Goal: Contribute content: Add original content to the website for others to see

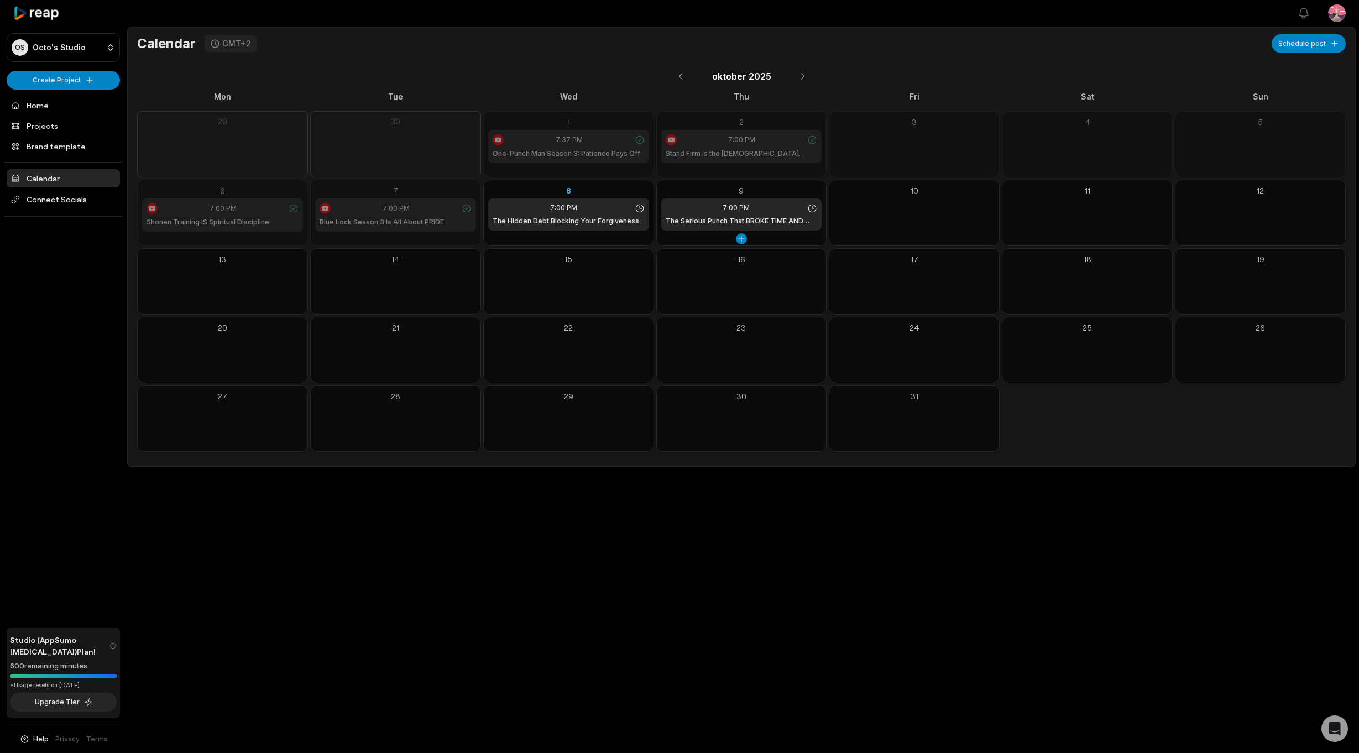
click at [810, 207] on icon at bounding box center [812, 208] width 10 height 10
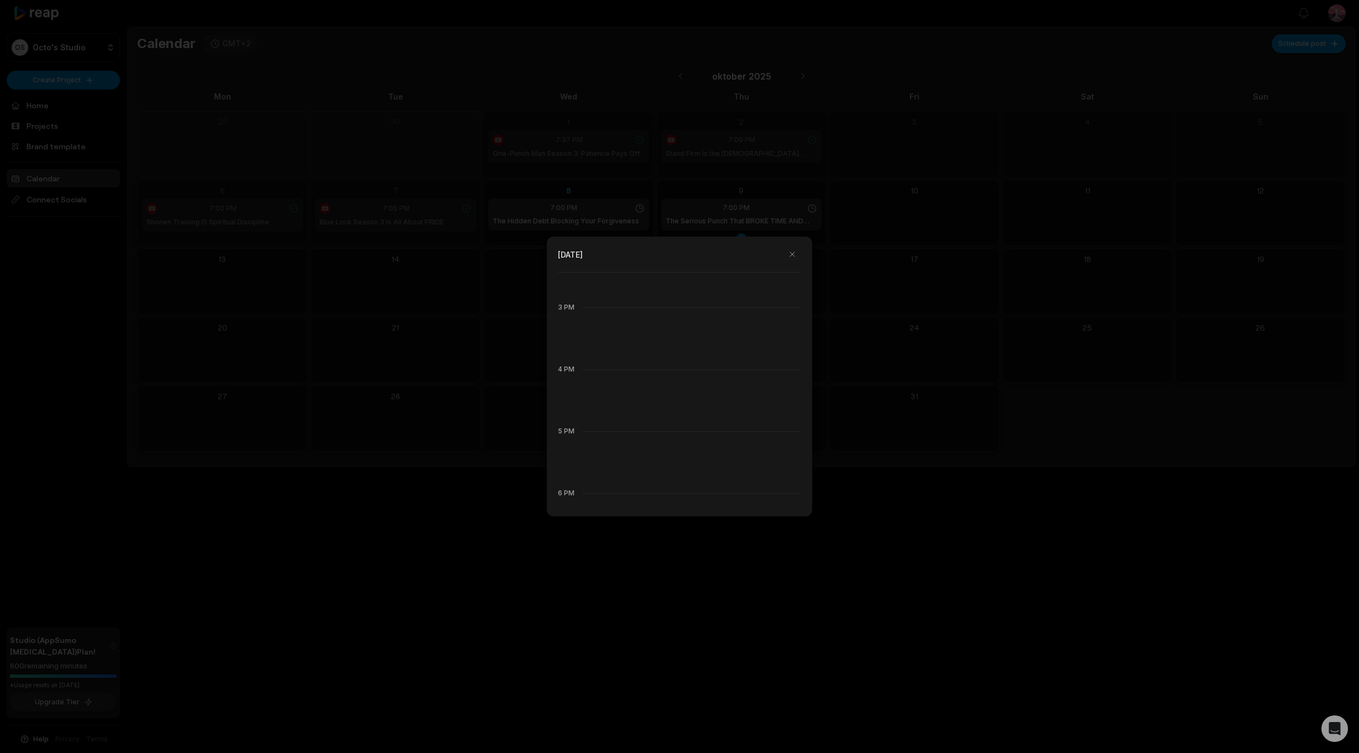
scroll to position [1176, 0]
click at [740, 315] on h1 "The Serious Punch That BROKE TIME AND SPACE 🤯" at bounding box center [672, 314] width 172 height 10
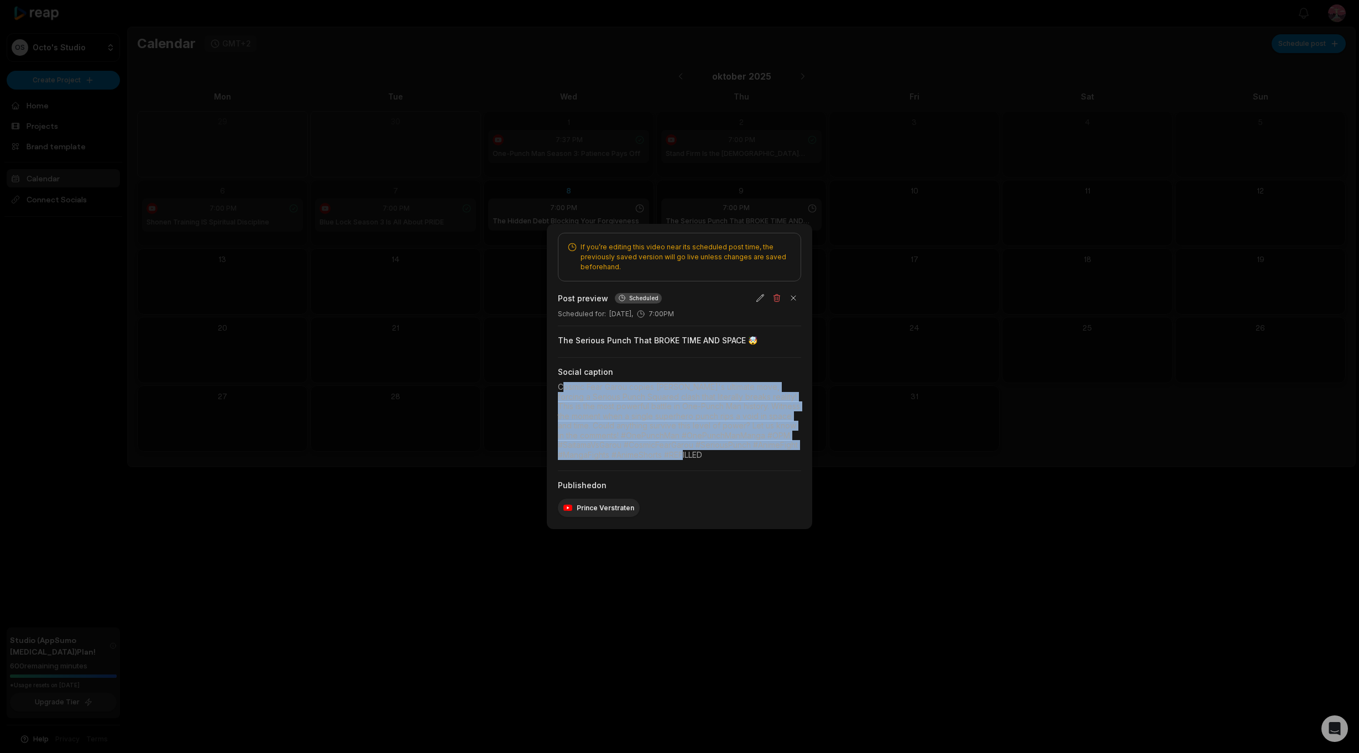
drag, startPoint x: 638, startPoint y: 392, endPoint x: 767, endPoint y: 457, distance: 143.9
click at [767, 457] on div "If you’re editing this video near its scheduled post time, the previously saved…" at bounding box center [679, 376] width 265 height 305
copy div "Cosmic Fear Garou copies Saitama's ultimate move, forcing a Serious Punch Squar…"
click at [771, 297] on button "button" at bounding box center [776, 297] width 15 height 15
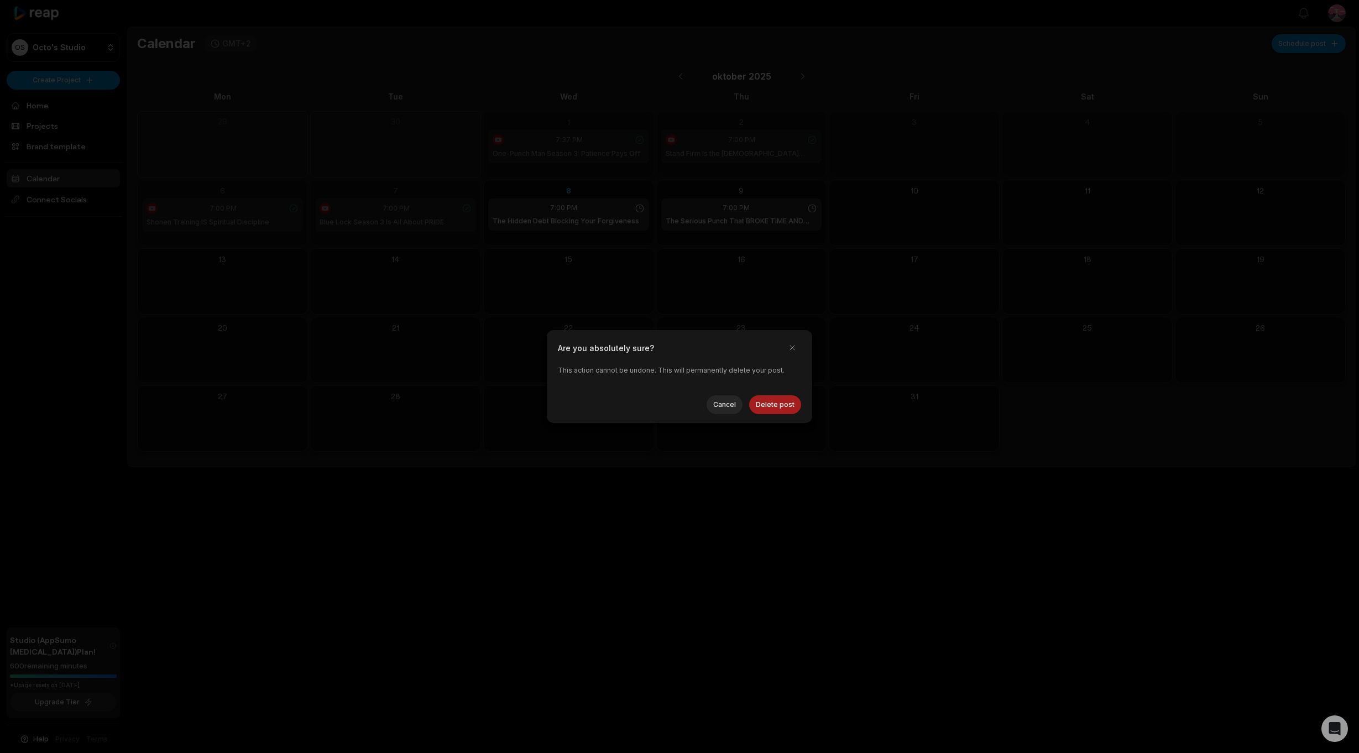
click at [763, 406] on button "Delete post" at bounding box center [775, 404] width 52 height 19
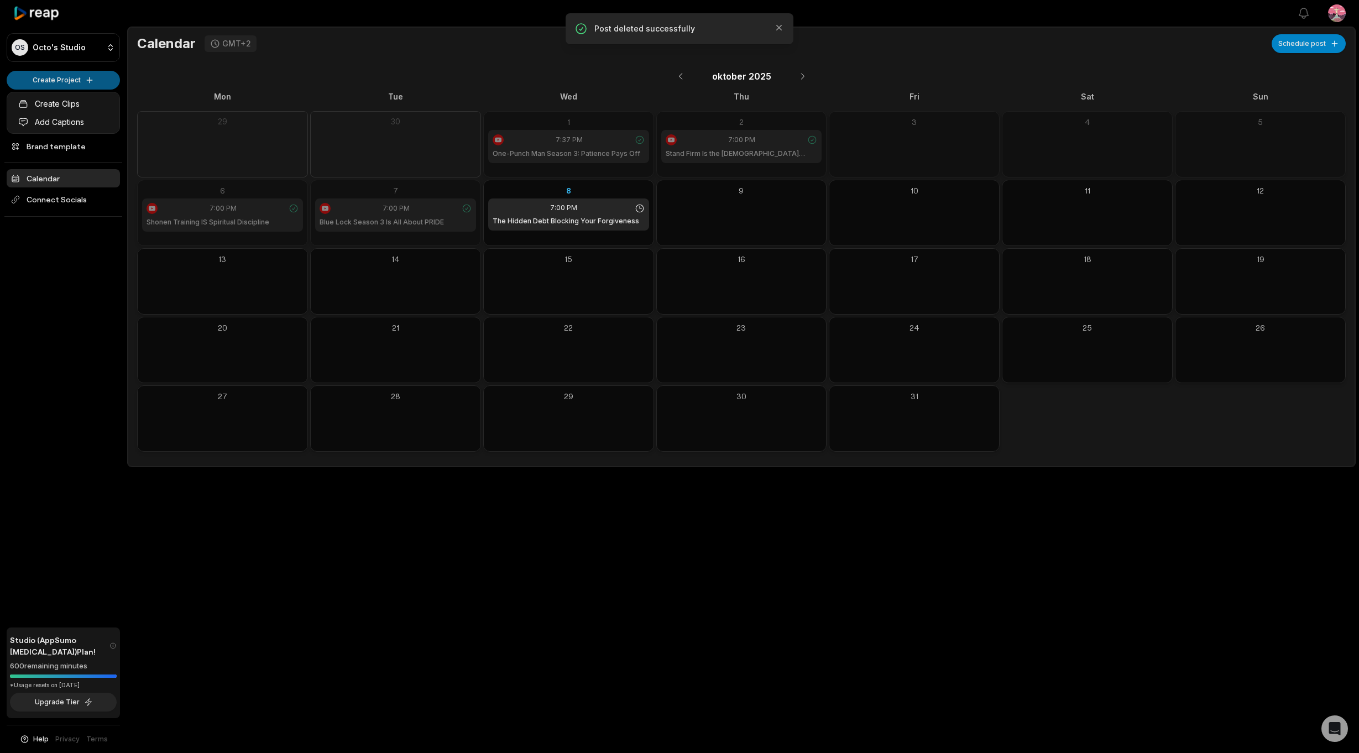
click at [70, 82] on html "OS Octo's Studio Create Project Home Projects Brand template Calendar Connect S…" at bounding box center [679, 376] width 1359 height 753
click at [49, 222] on html "OS Octo's Studio Create Project Home Projects Brand template Calendar Connect S…" at bounding box center [679, 376] width 1359 height 753
click at [38, 121] on link "Projects" at bounding box center [63, 126] width 113 height 18
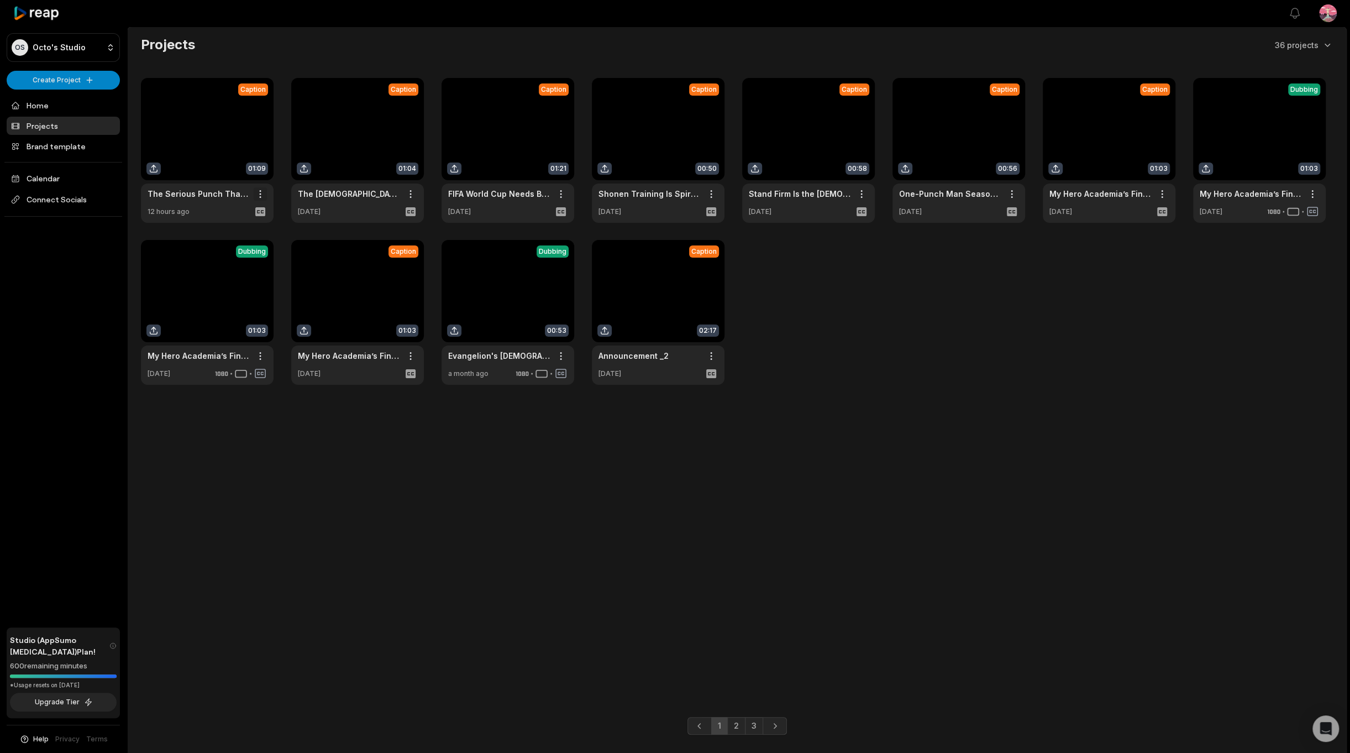
click at [262, 192] on html "OS Octo's Studio Create Project Home Projects Brand template Calendar Connect S…" at bounding box center [675, 376] width 1350 height 753
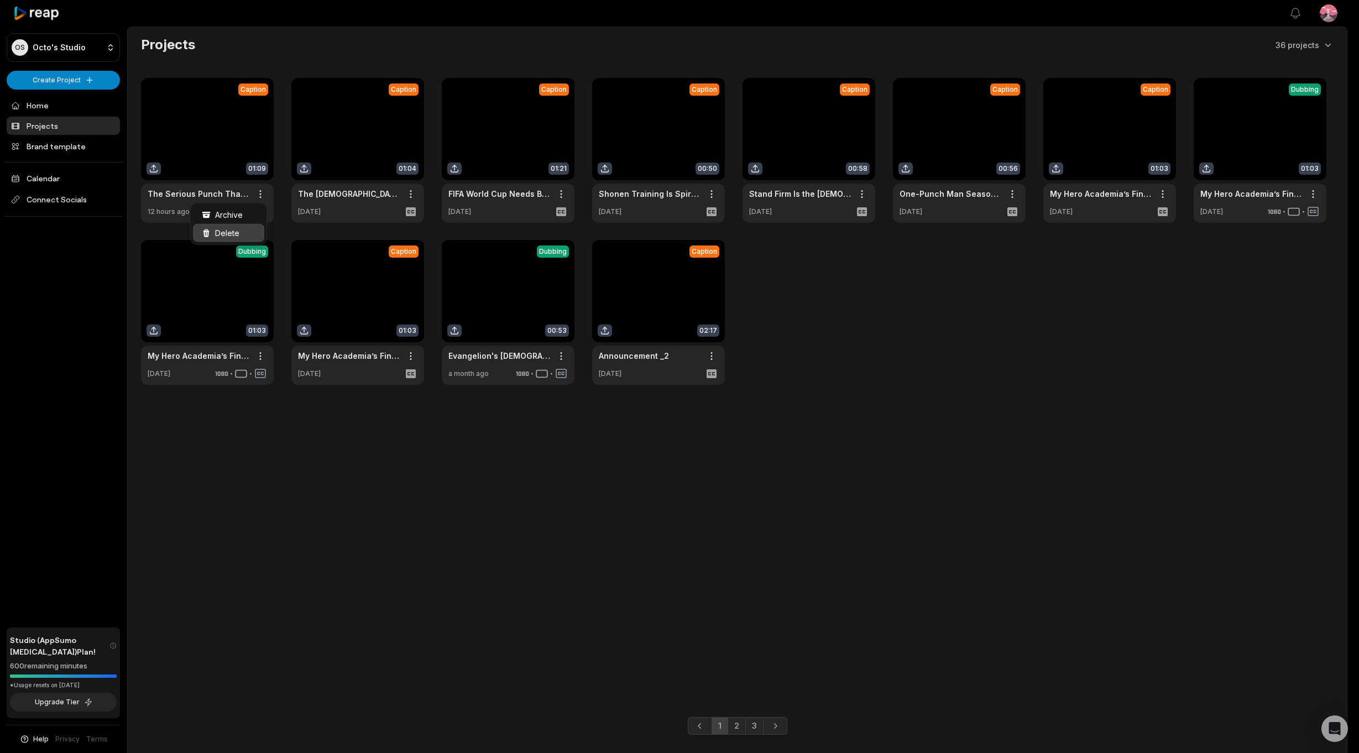
click at [235, 228] on span "Delete" at bounding box center [227, 233] width 24 height 12
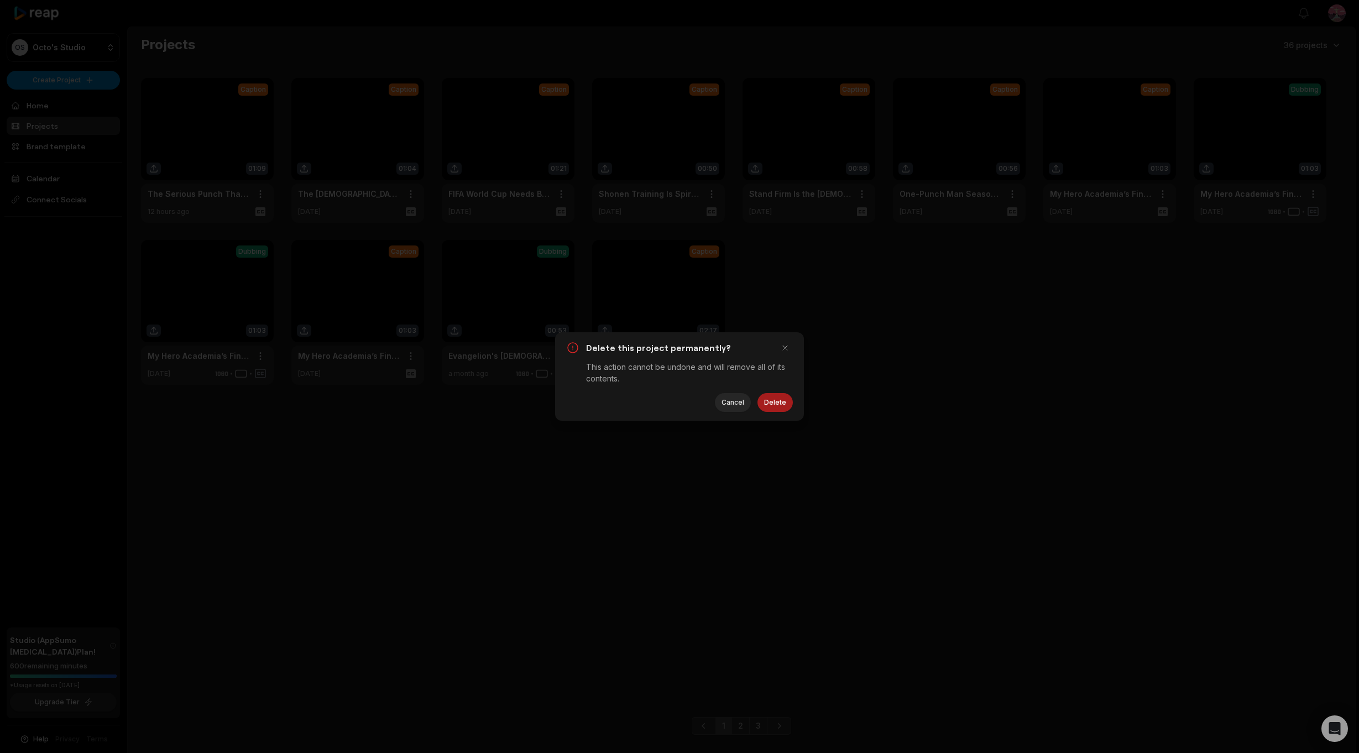
click at [778, 406] on button "Delete" at bounding box center [774, 402] width 35 height 19
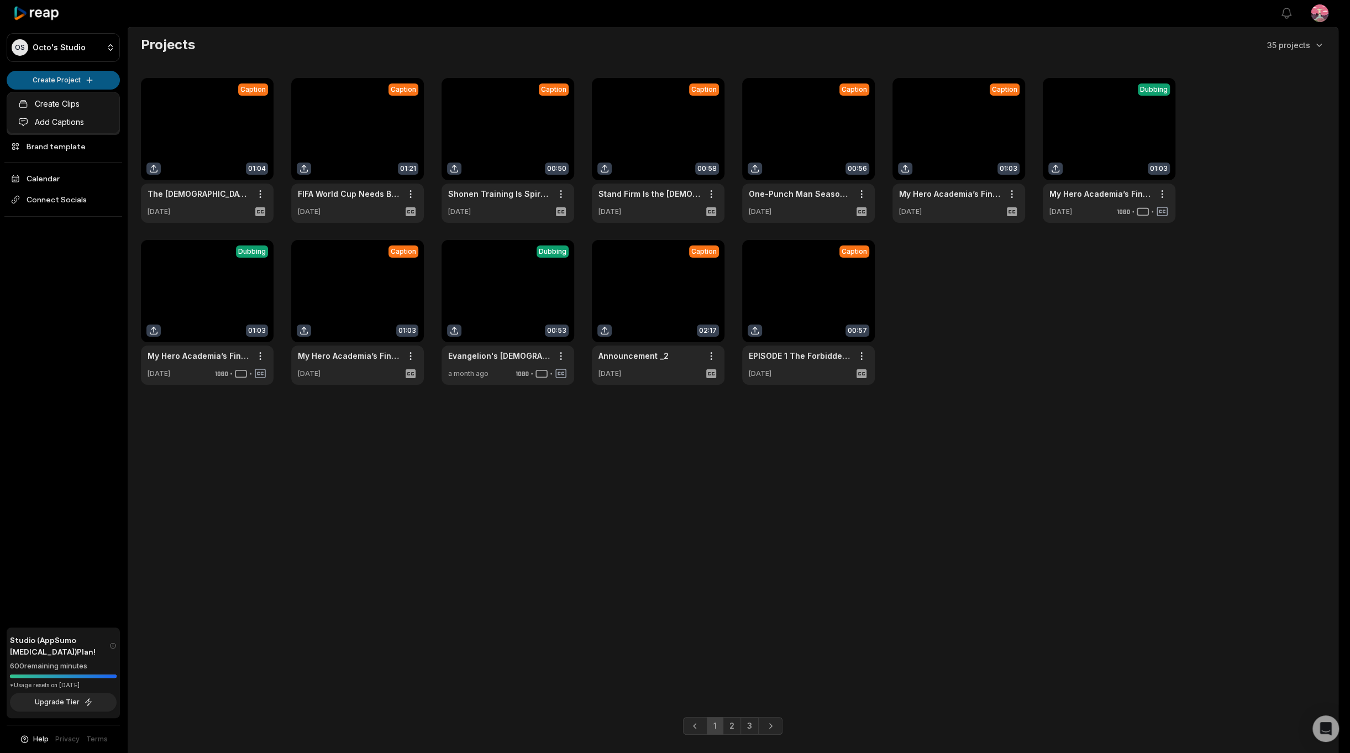
click at [59, 80] on html "OS Octo's Studio Create Project Home Projects Brand template Calendar Connect S…" at bounding box center [675, 376] width 1350 height 753
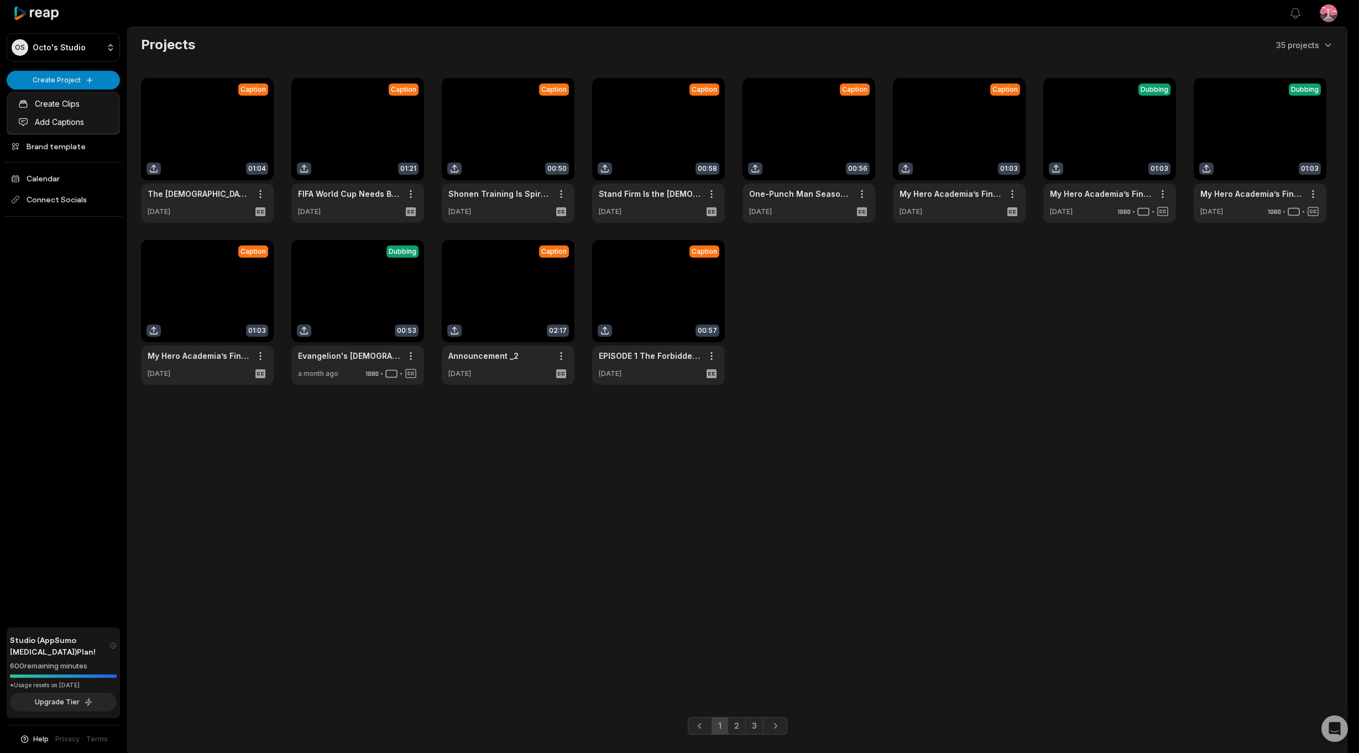
click at [59, 82] on html "OS Octo's Studio Create Project Home Projects Brand template Calendar Connect S…" at bounding box center [679, 376] width 1359 height 753
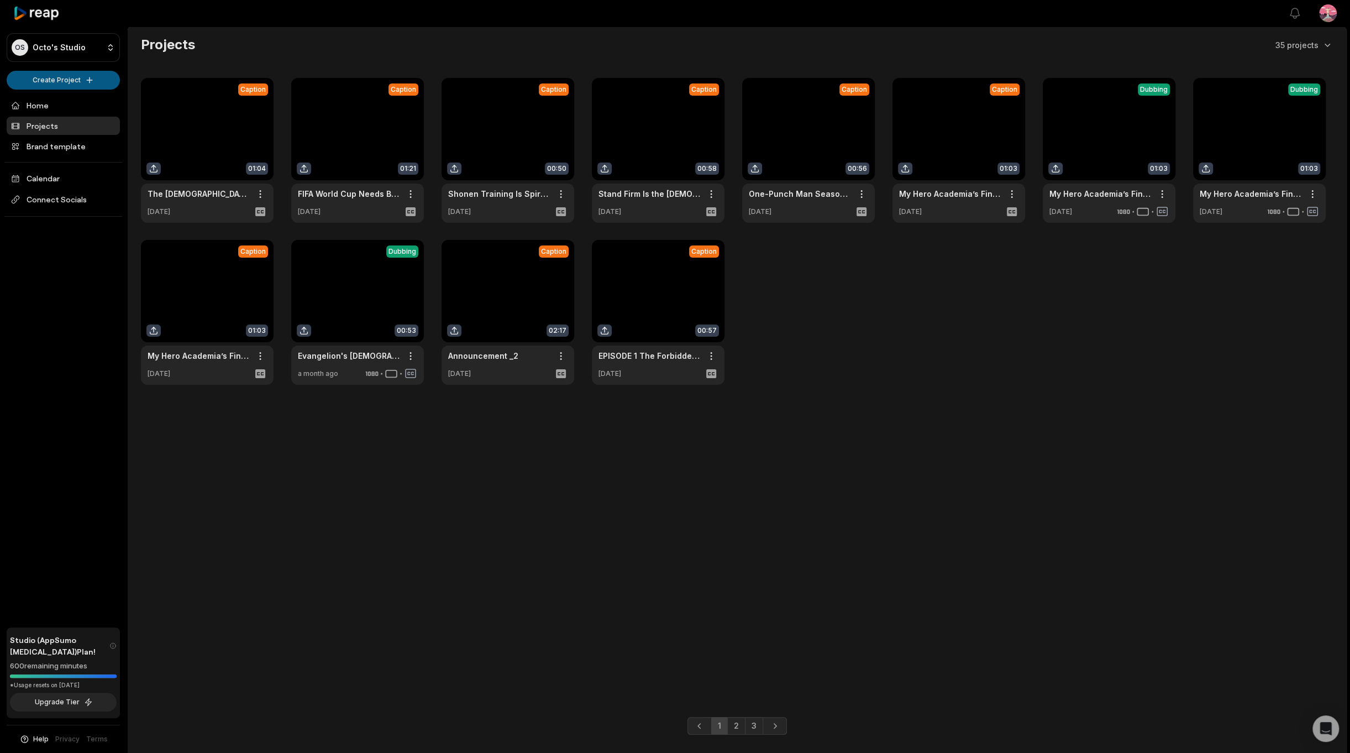
click at [60, 85] on html "OS Octo's Studio Create Project Home Projects Brand template Calendar Connect S…" at bounding box center [675, 376] width 1350 height 753
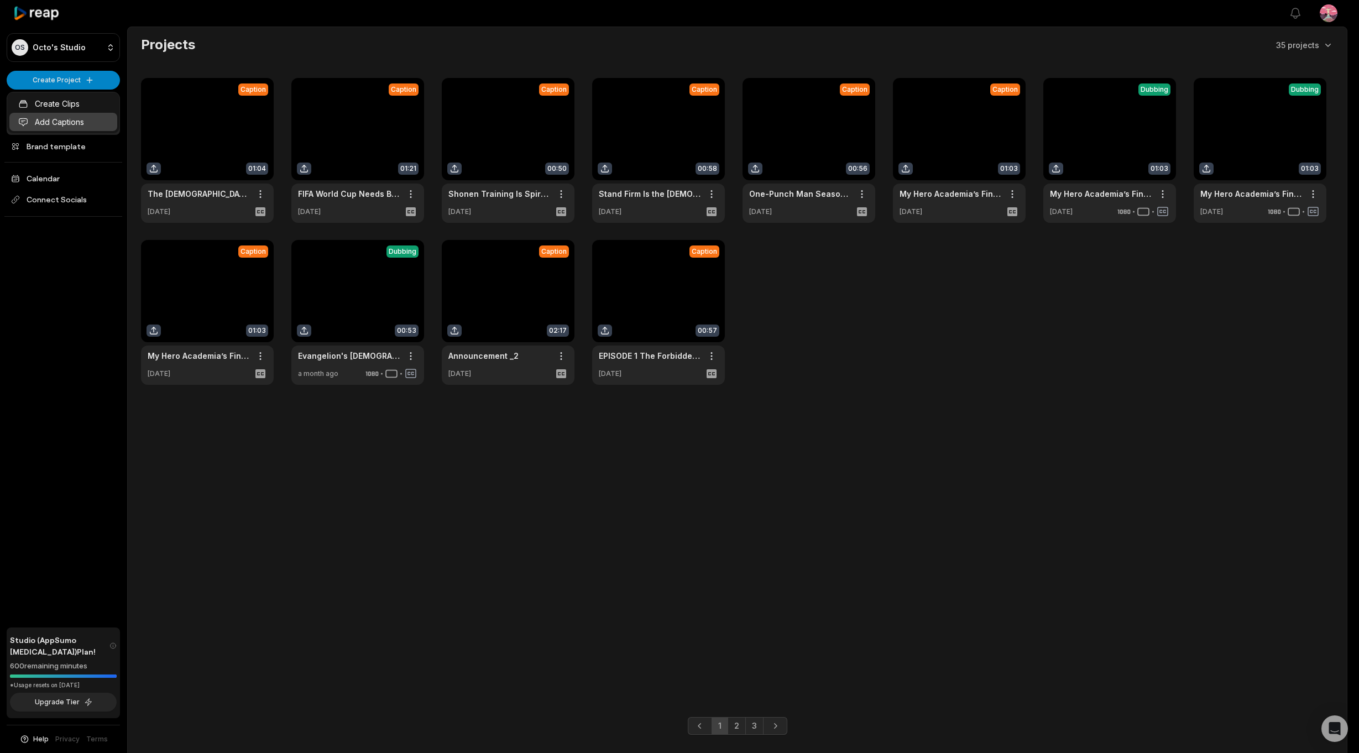
click at [50, 127] on link "Add Captions" at bounding box center [63, 122] width 108 height 18
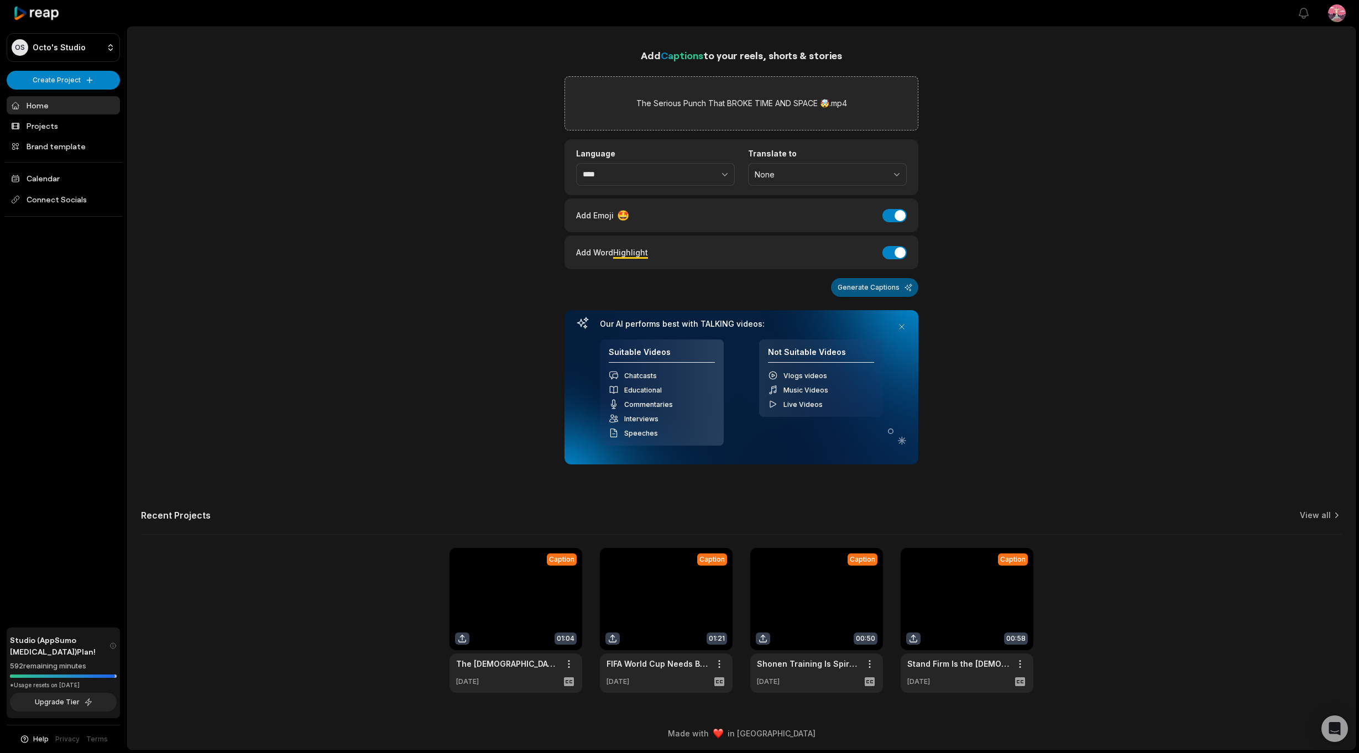
click at [893, 284] on button "Generate Captions" at bounding box center [874, 287] width 87 height 19
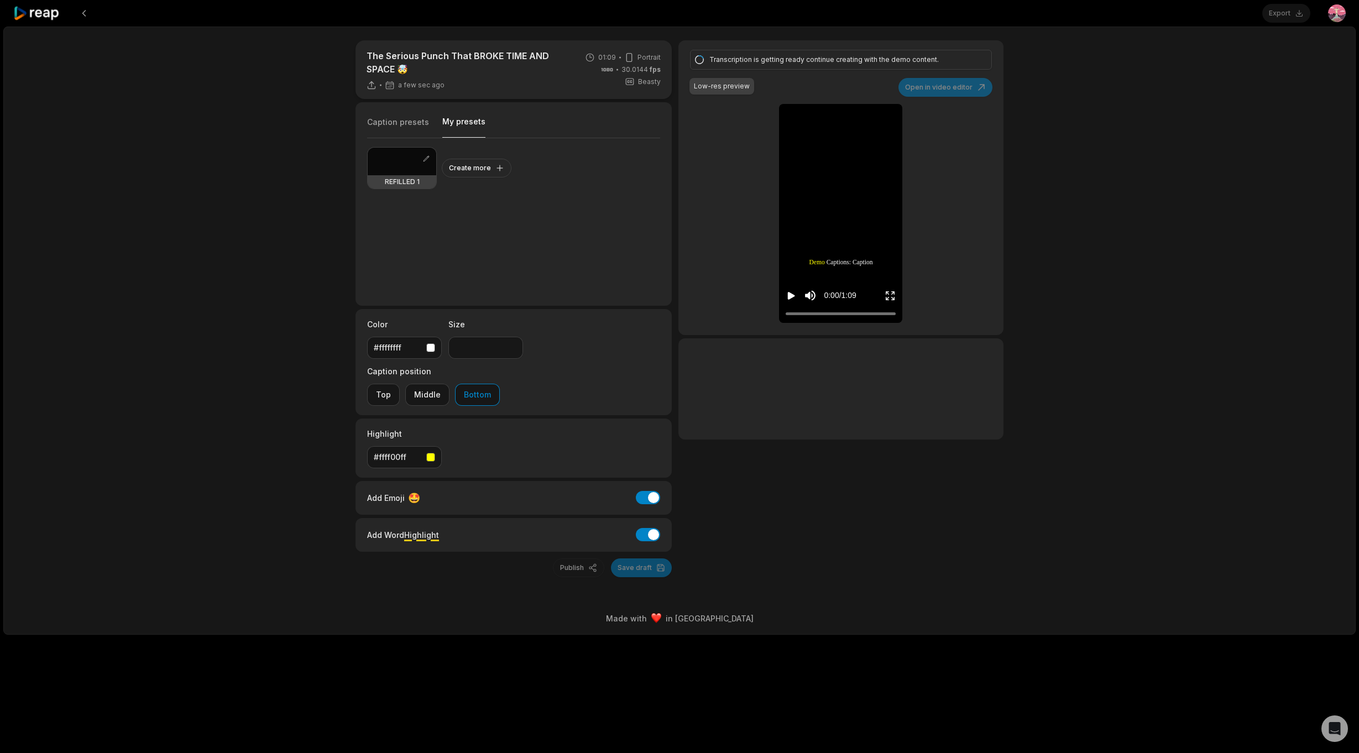
click at [450, 122] on button "My presets" at bounding box center [463, 127] width 43 height 22
click at [396, 168] on div at bounding box center [402, 162] width 69 height 28
click at [392, 166] on div at bounding box center [402, 162] width 69 height 28
click at [789, 290] on icon "Play video" at bounding box center [790, 295] width 11 height 11
click at [789, 290] on icon "Pause video" at bounding box center [790, 295] width 11 height 11
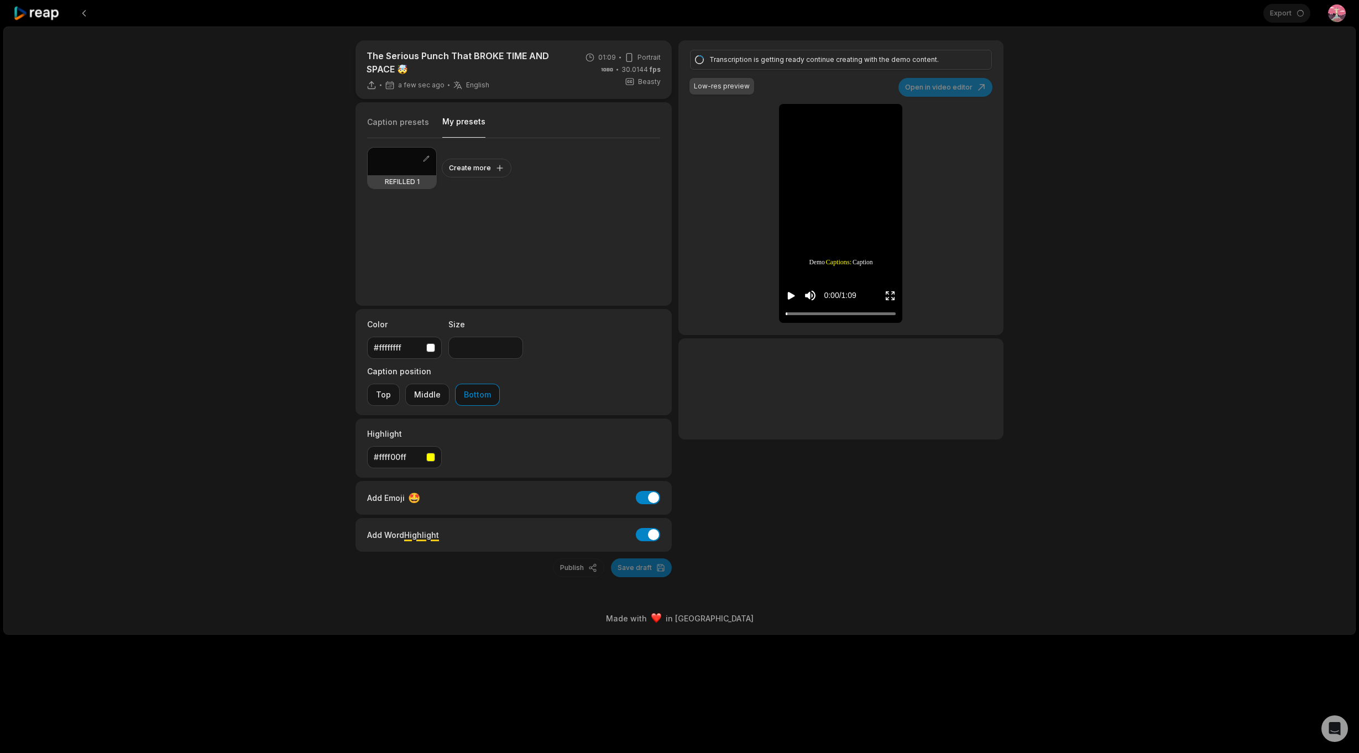
click at [403, 164] on div at bounding box center [402, 162] width 69 height 28
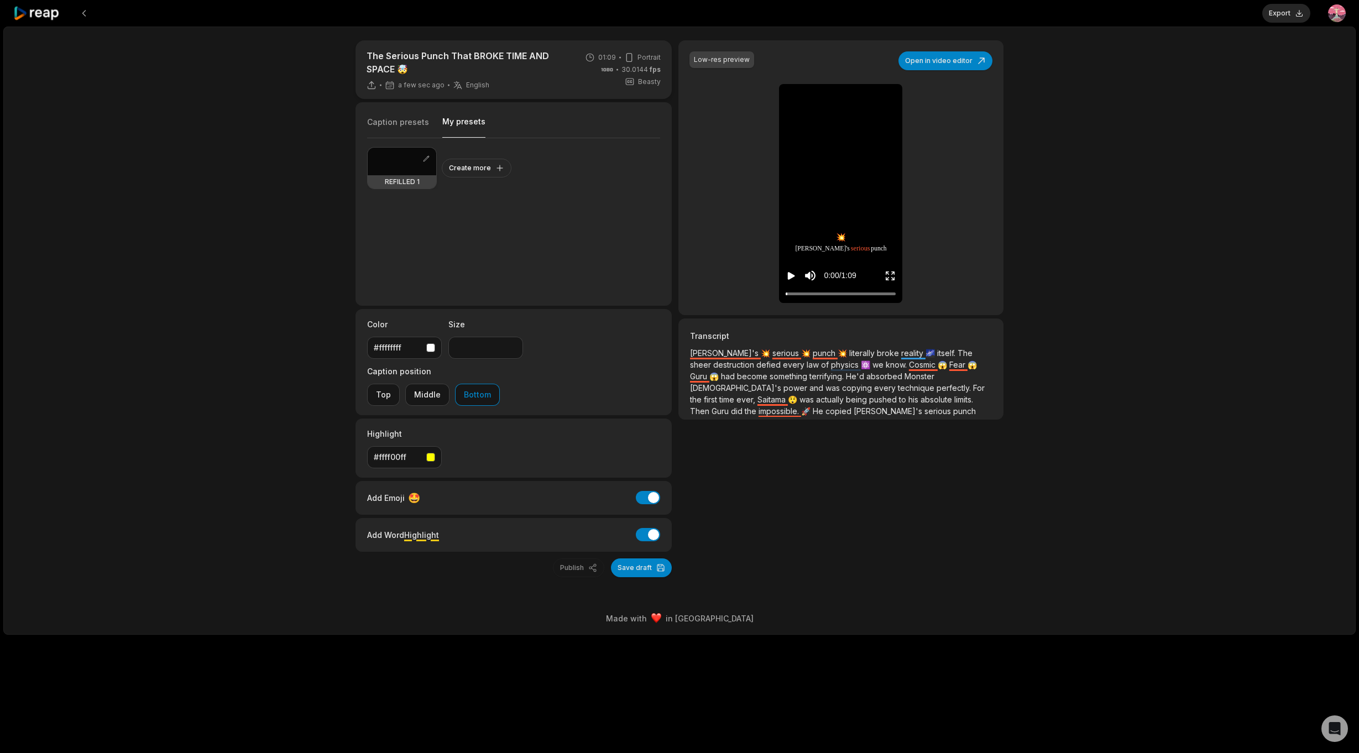
click at [404, 159] on div at bounding box center [402, 162] width 69 height 28
type input "**"
click at [928, 381] on p "[PERSON_NAME]'s 💥 serious 💥 punch 💥 literally broke reality 🌌 itself. The sheer…" at bounding box center [841, 382] width 302 height 70
click at [783, 383] on span "[DEMOGRAPHIC_DATA]'s" at bounding box center [736, 387] width 93 height 9
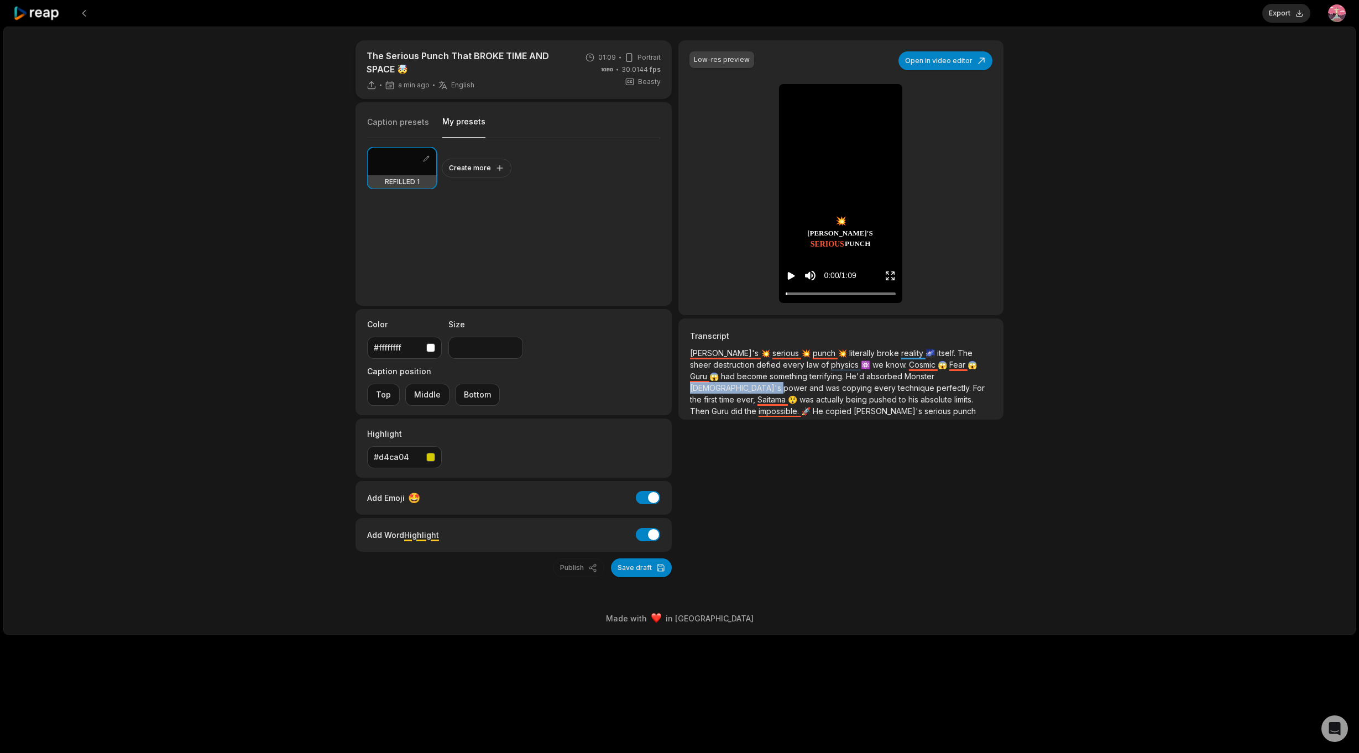
click at [783, 383] on span "[DEMOGRAPHIC_DATA]'s" at bounding box center [736, 387] width 93 height 9
click at [788, 395] on span "Saitama" at bounding box center [772, 399] width 30 height 9
click at [783, 383] on span "[DEMOGRAPHIC_DATA]'s" at bounding box center [736, 387] width 93 height 9
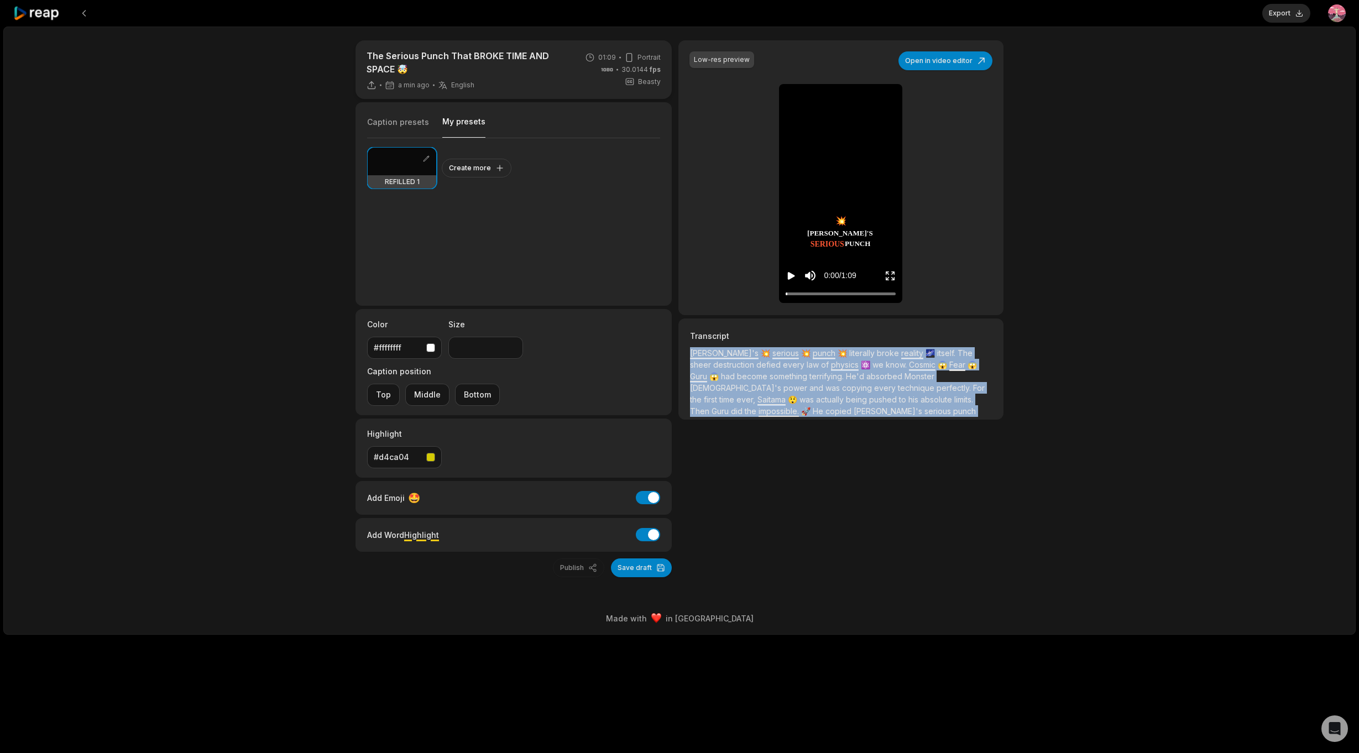
click at [783, 383] on span "[DEMOGRAPHIC_DATA]'s" at bounding box center [736, 387] width 93 height 9
click at [930, 64] on button "Open in video editor" at bounding box center [945, 60] width 94 height 19
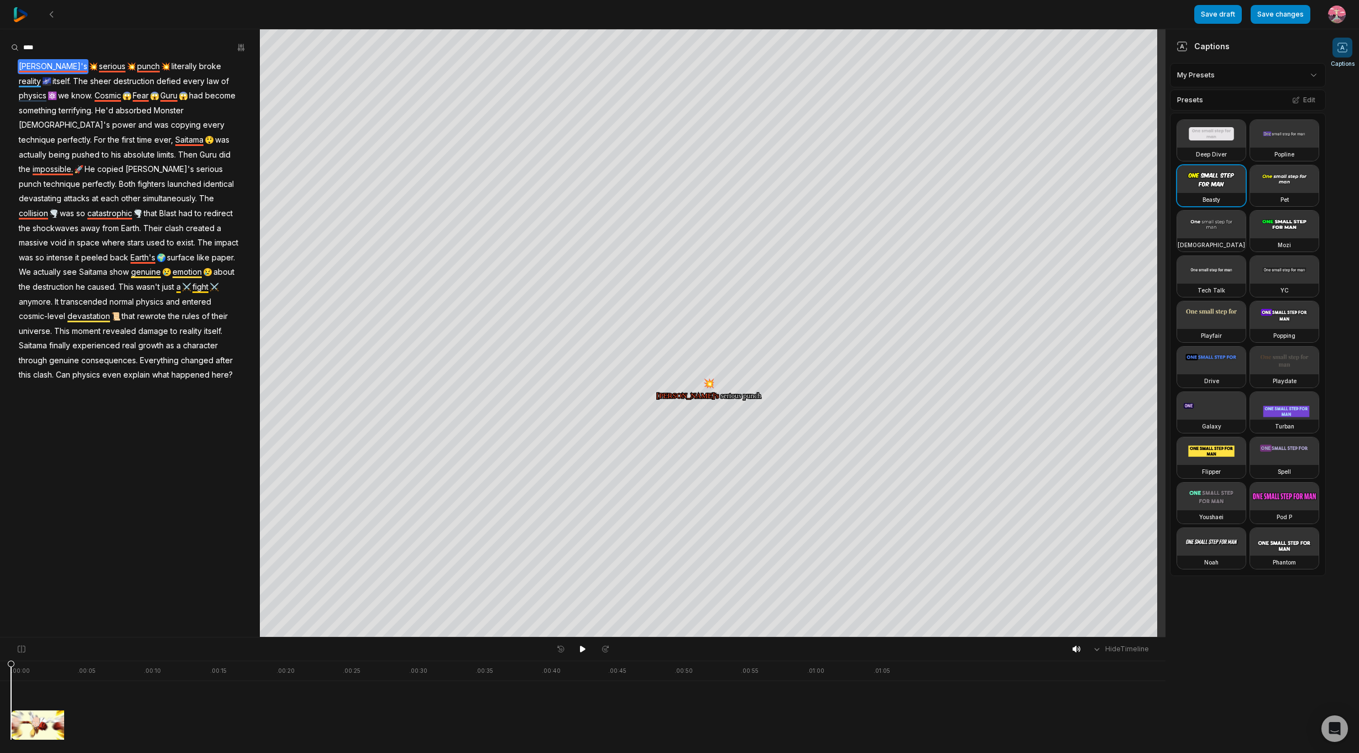
click at [164, 111] on span "Monster" at bounding box center [169, 110] width 32 height 15
click at [111, 118] on span "[DEMOGRAPHIC_DATA]'s" at bounding box center [64, 125] width 93 height 15
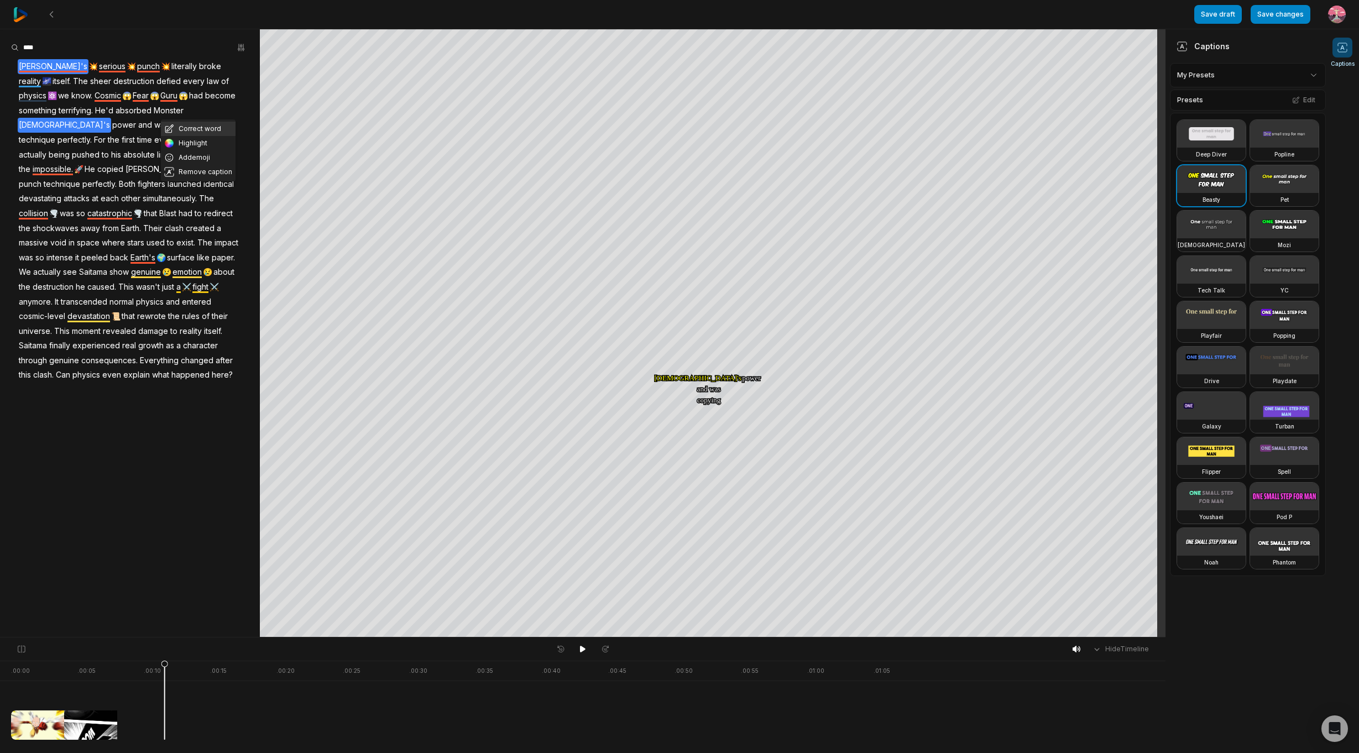
click at [192, 123] on button "Correct word" at bounding box center [198, 129] width 75 height 14
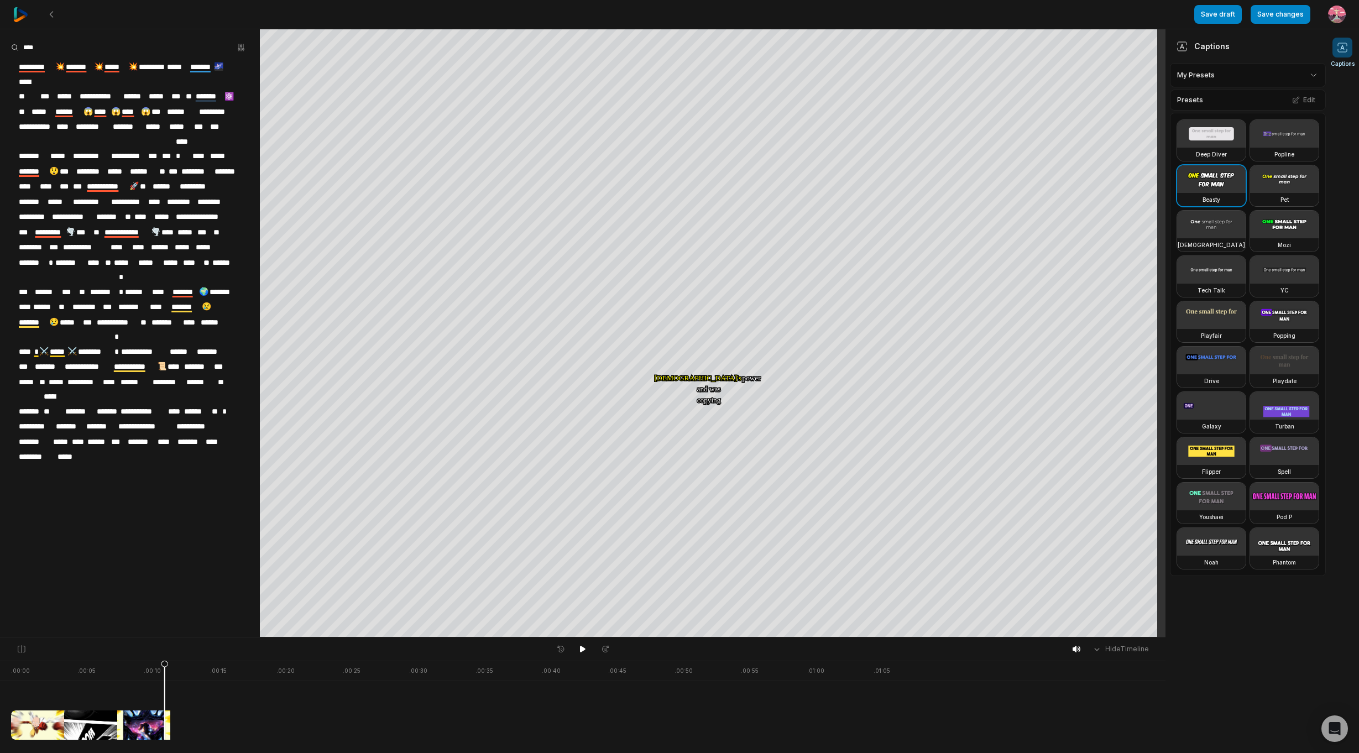
click at [168, 119] on span "*****" at bounding box center [156, 126] width 24 height 15
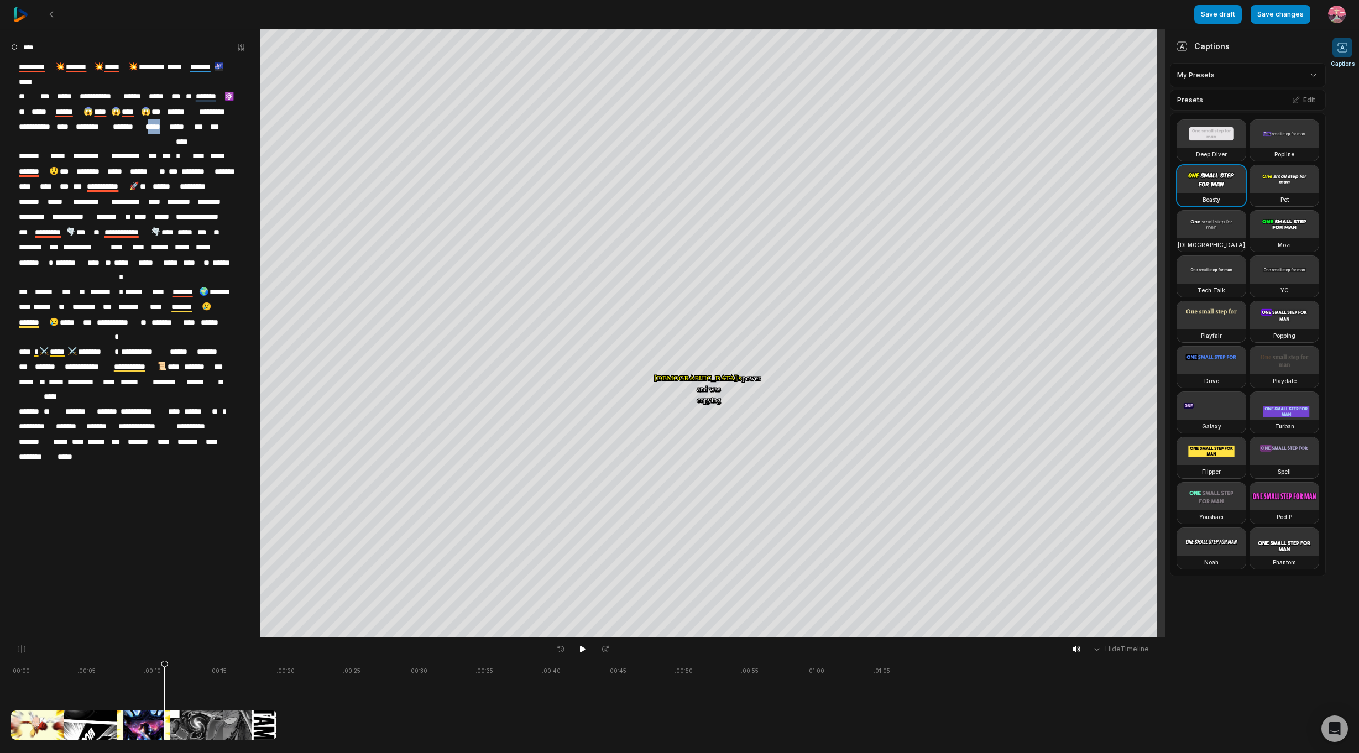
click at [168, 119] on span "*****" at bounding box center [156, 126] width 24 height 15
click at [188, 104] on span "******" at bounding box center [182, 111] width 32 height 15
